Goal: Book appointment/travel/reservation

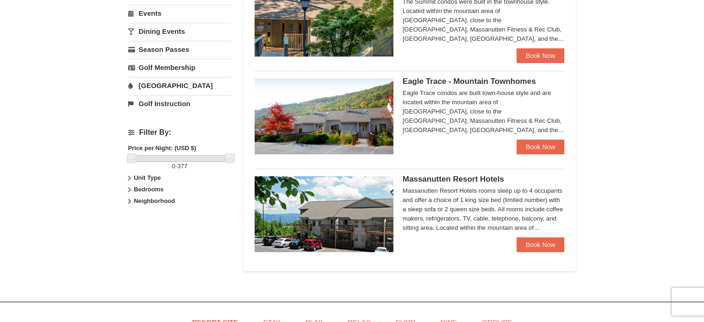
scroll to position [417, 0]
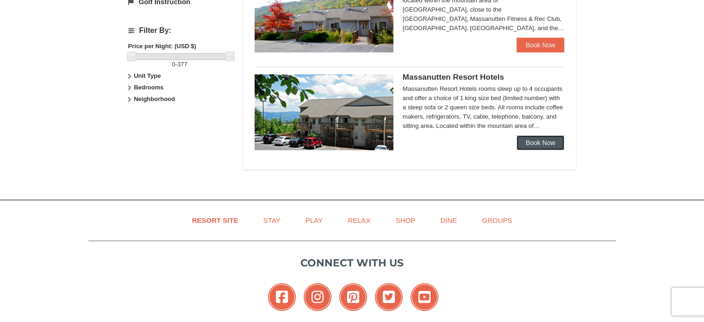
click at [529, 146] on link "Book Now" at bounding box center [541, 142] width 48 height 15
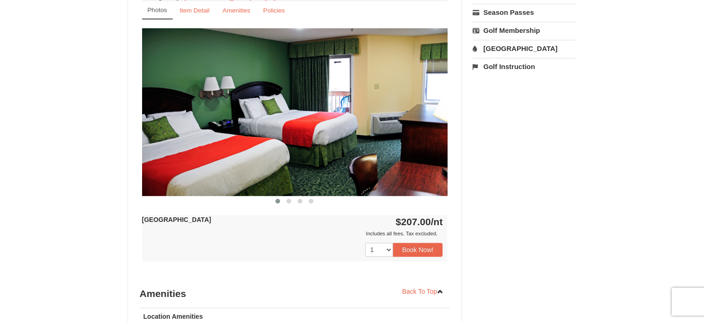
scroll to position [324, 0]
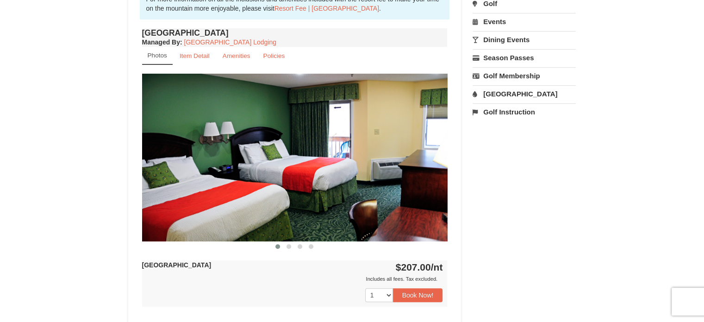
click at [422, 157] on img at bounding box center [294, 157] width 305 height 167
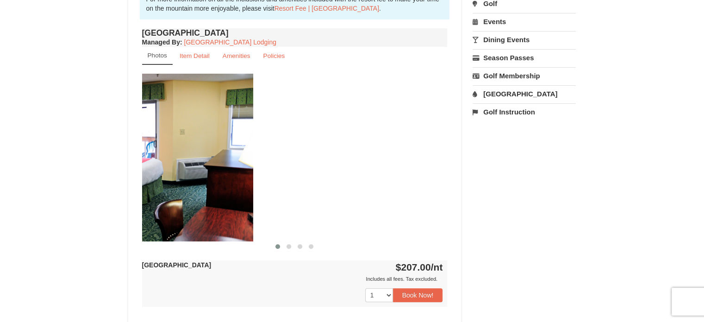
drag, startPoint x: 417, startPoint y: 158, endPoint x: 202, endPoint y: 174, distance: 215.3
click at [202, 174] on img at bounding box center [100, 157] width 305 height 167
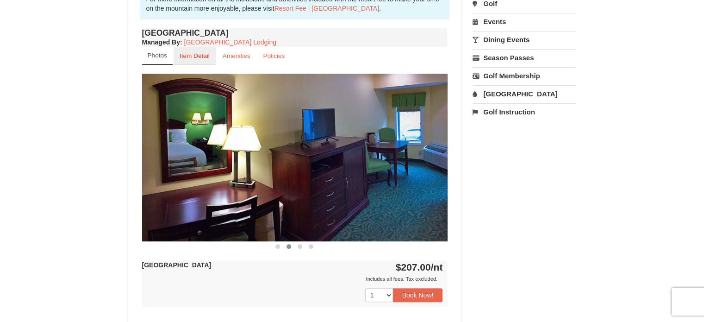
click at [204, 52] on small "Item Detail" at bounding box center [195, 55] width 30 height 7
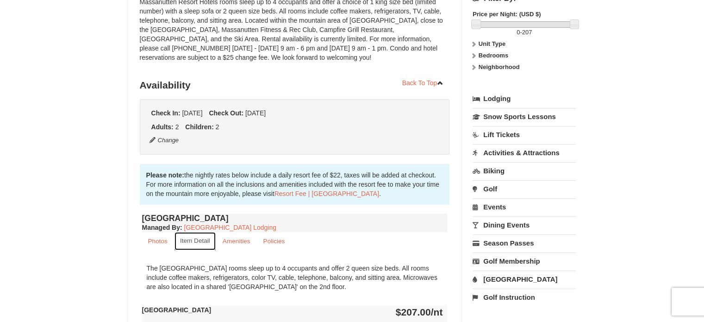
scroll to position [0, 0]
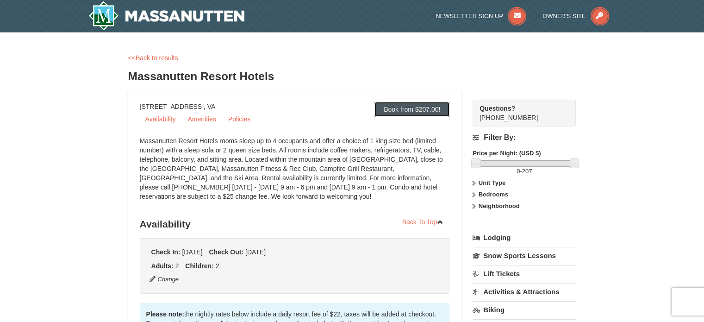
click at [409, 114] on link "Book from $207.00!" at bounding box center [411, 109] width 75 height 15
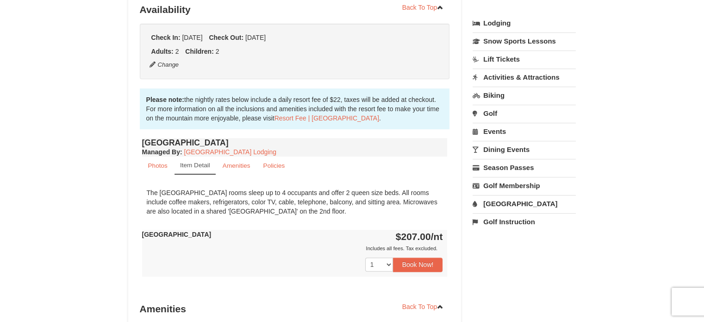
scroll to position [215, 0]
click at [422, 263] on button "Book Now!" at bounding box center [418, 264] width 50 height 14
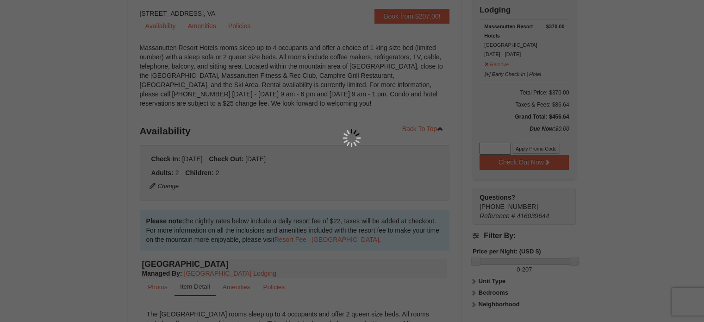
scroll to position [90, 0]
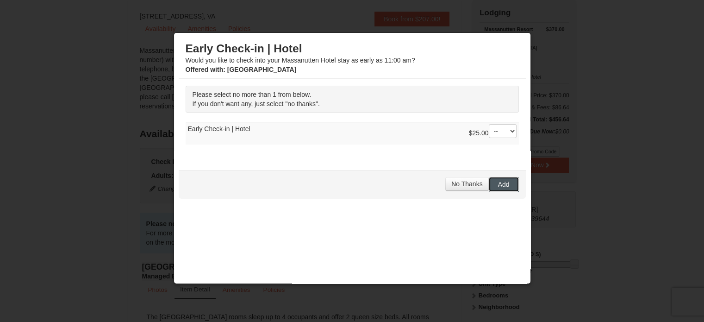
click at [506, 186] on button "Add" at bounding box center [504, 184] width 30 height 15
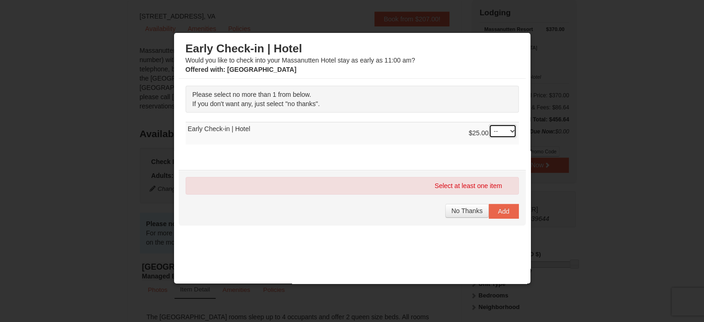
click at [501, 129] on select "-- 01" at bounding box center [503, 131] width 28 height 14
select select "1"
click at [489, 124] on select "-- 01" at bounding box center [503, 131] width 28 height 14
click at [498, 207] on span "Add" at bounding box center [504, 210] width 12 height 7
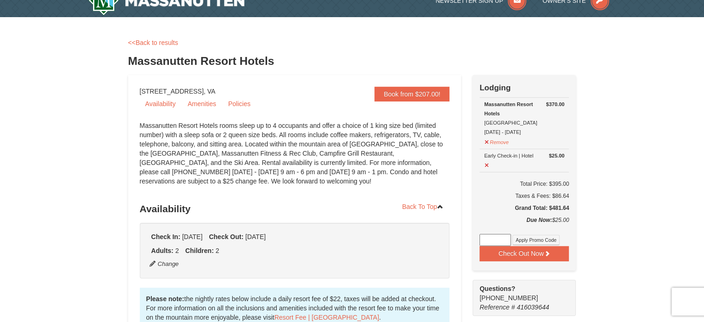
scroll to position [0, 0]
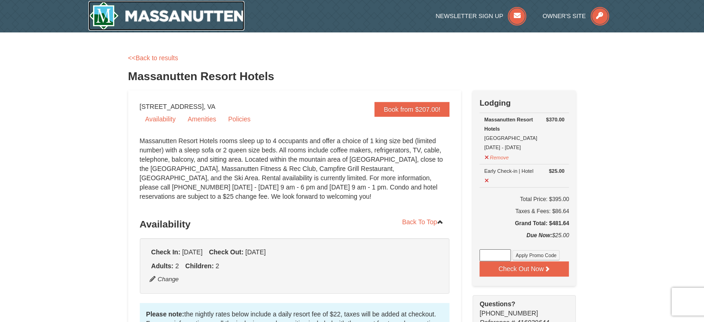
click at [184, 9] on img at bounding box center [166, 16] width 156 height 30
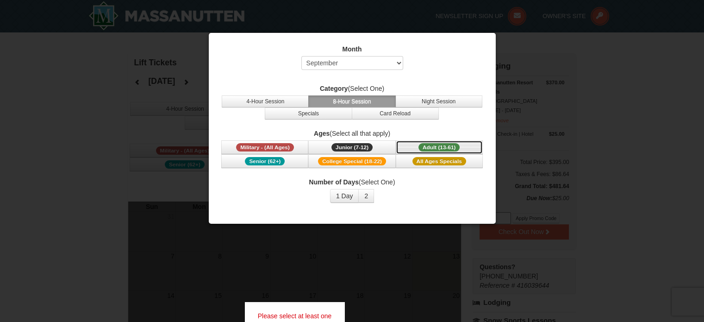
click at [430, 148] on span "Adult (13-61)" at bounding box center [439, 147] width 42 height 8
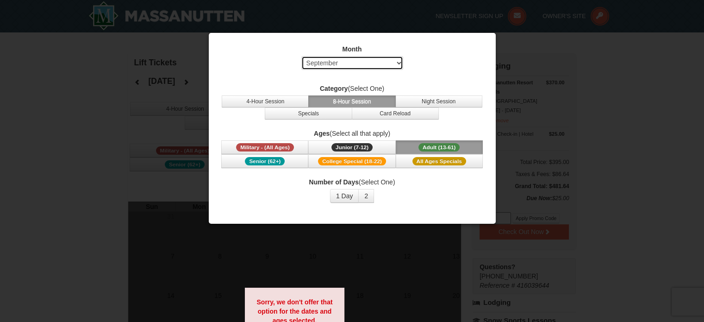
click at [381, 69] on select "Select September October November December January February March April May Jun…" at bounding box center [352, 63] width 102 height 14
select select "1"
click at [301, 56] on select "Select September October November December January February March April May Jun…" at bounding box center [352, 63] width 102 height 14
click at [423, 143] on span "Adult (13-61)" at bounding box center [439, 147] width 42 height 8
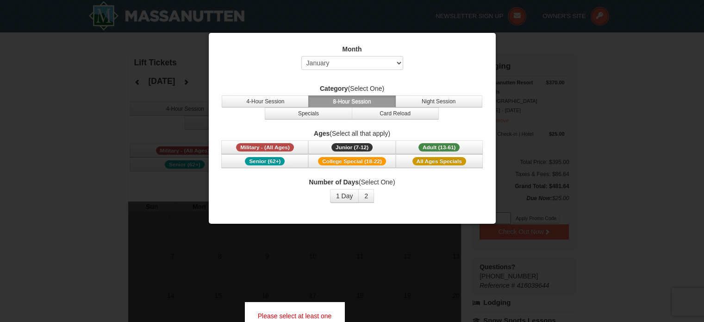
click at [576, 76] on div at bounding box center [352, 161] width 704 height 322
click at [35, 116] on div at bounding box center [352, 161] width 704 height 322
